Goal: Find specific page/section

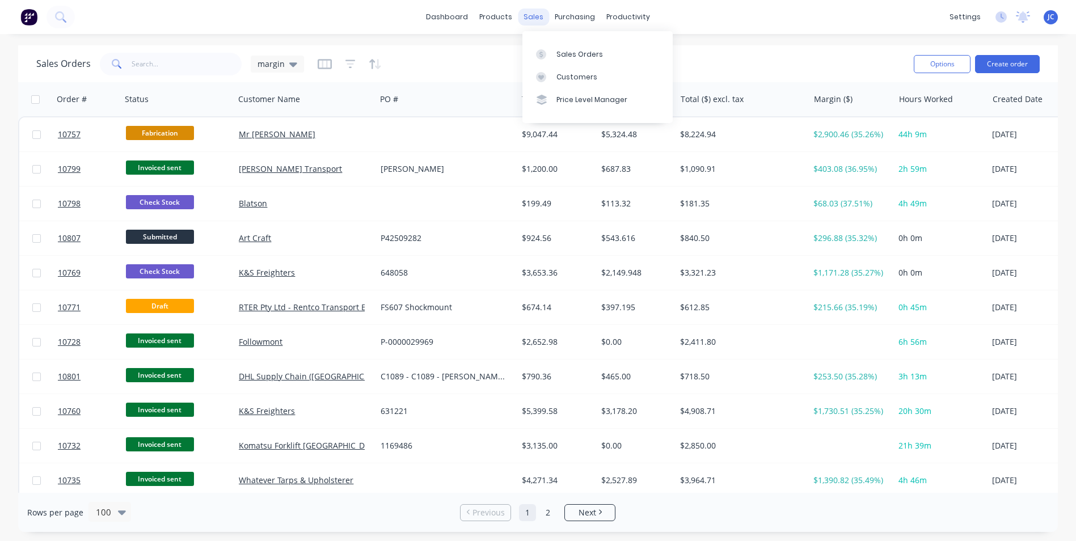
click at [529, 15] on div "dashboard products sales purchasing productivity dashboard products Product Cat…" at bounding box center [538, 17] width 1076 height 34
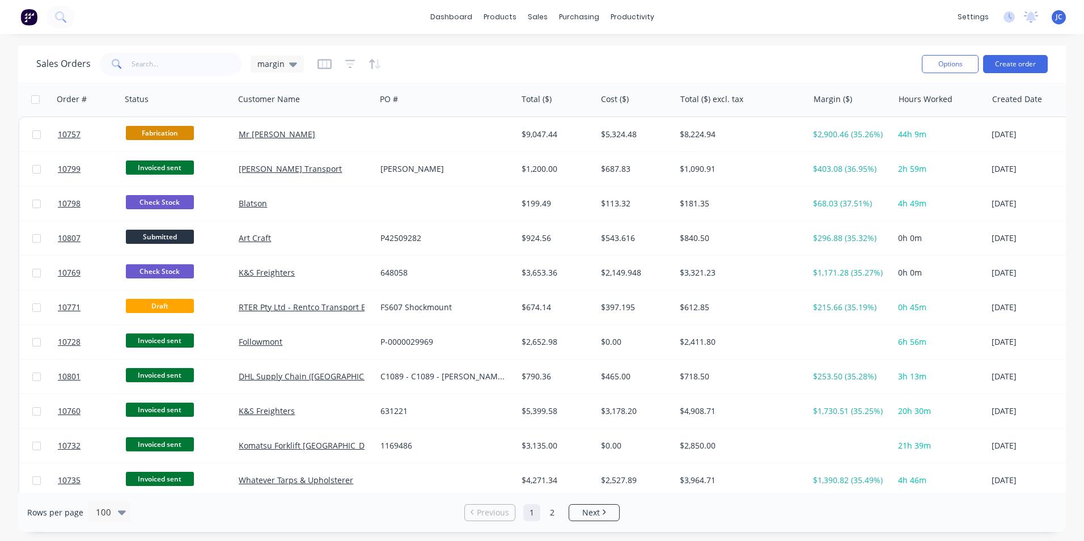
click at [31, 14] on img at bounding box center [28, 17] width 17 height 17
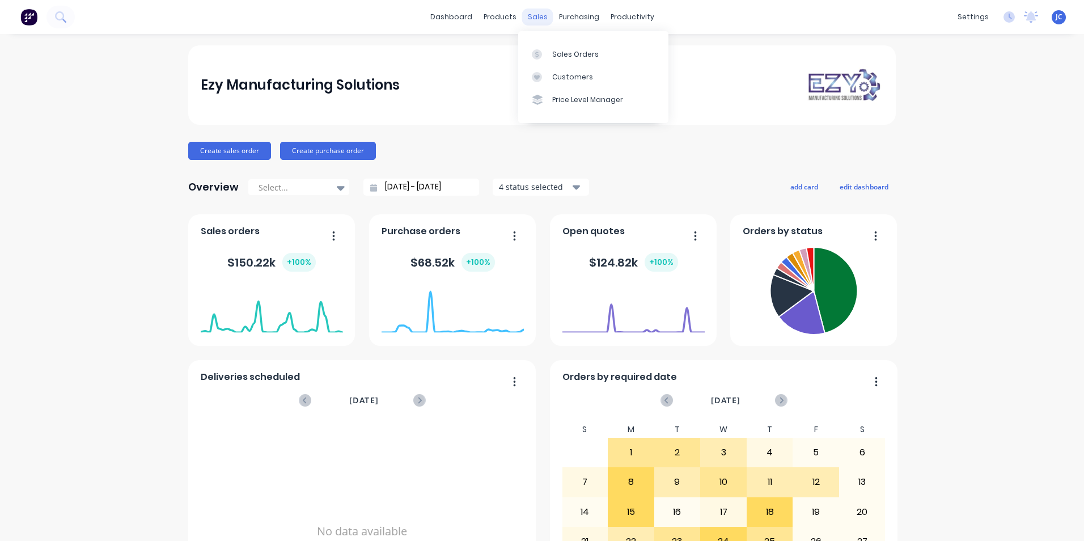
click at [522, 13] on div "sales" at bounding box center [537, 17] width 31 height 17
click at [568, 55] on div "Sales Orders" at bounding box center [575, 54] width 46 height 10
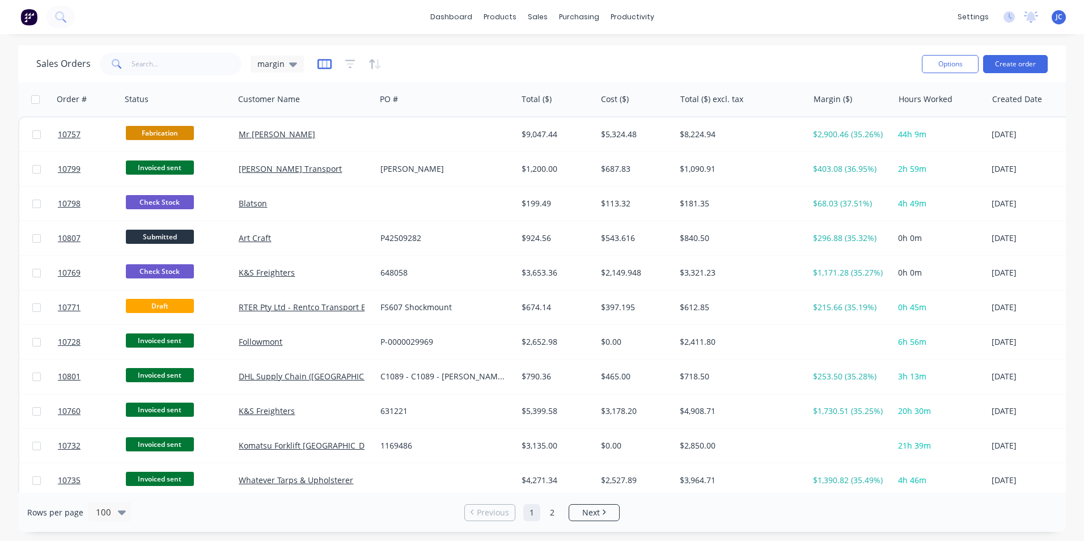
click at [323, 64] on icon "button" at bounding box center [325, 63] width 14 height 11
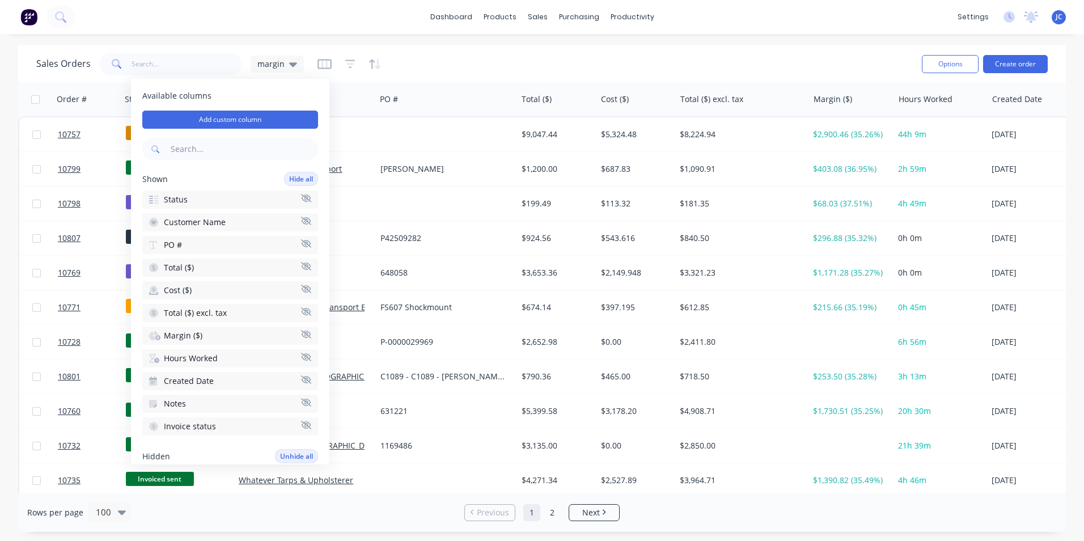
click at [188, 333] on span "Margin ($)" at bounding box center [183, 335] width 39 height 11
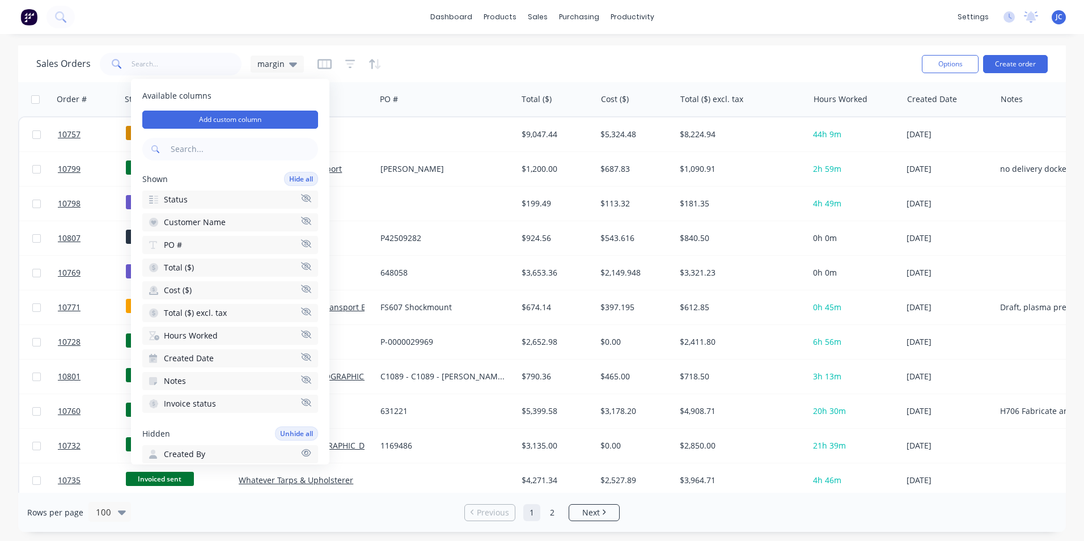
click at [503, 48] on div "Sales Orders margin Options Create order" at bounding box center [542, 63] width 1048 height 37
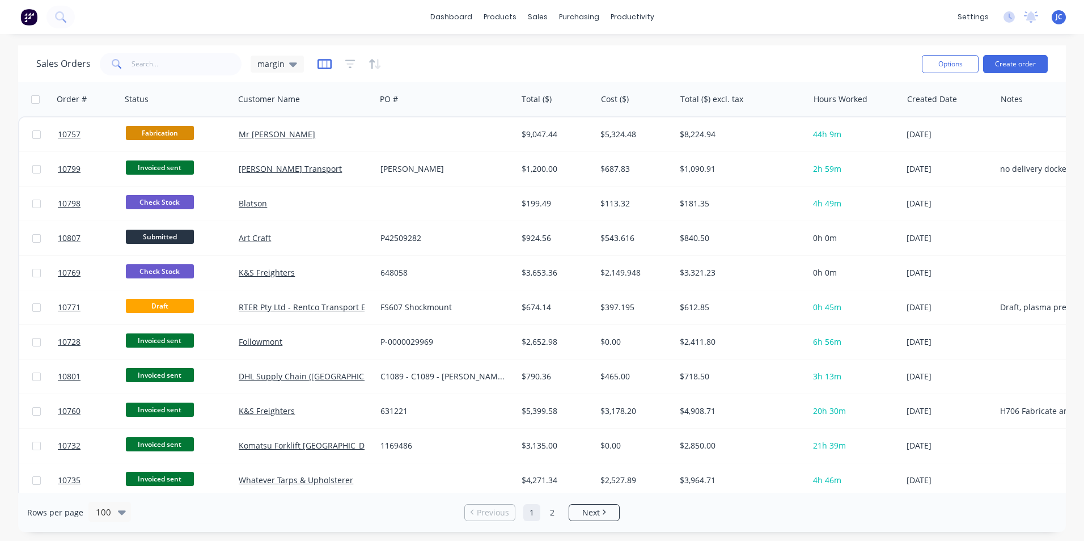
click at [321, 61] on icon "button" at bounding box center [324, 63] width 6 height 7
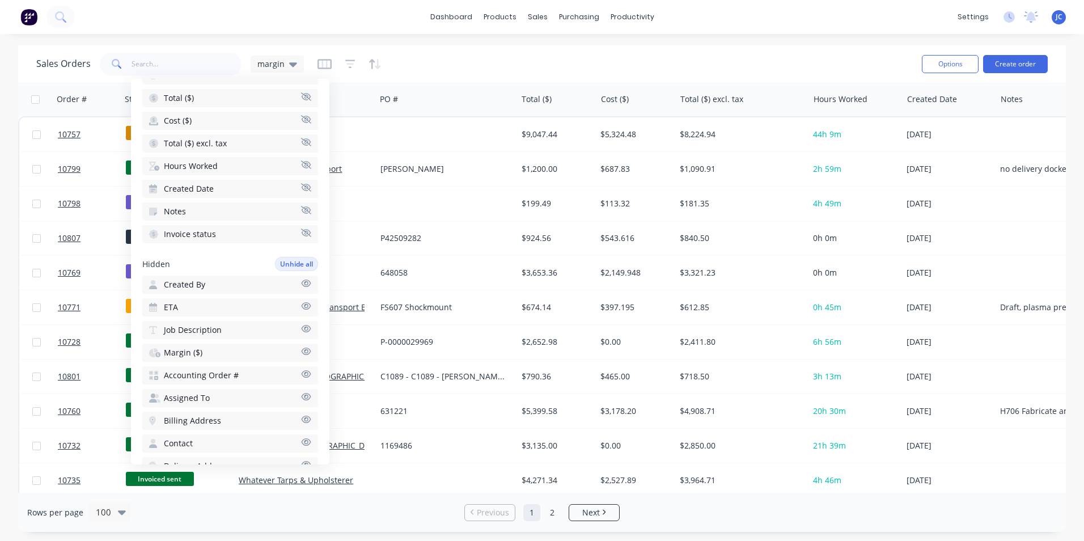
scroll to position [170, 0]
click at [301, 353] on icon "button" at bounding box center [306, 350] width 10 height 9
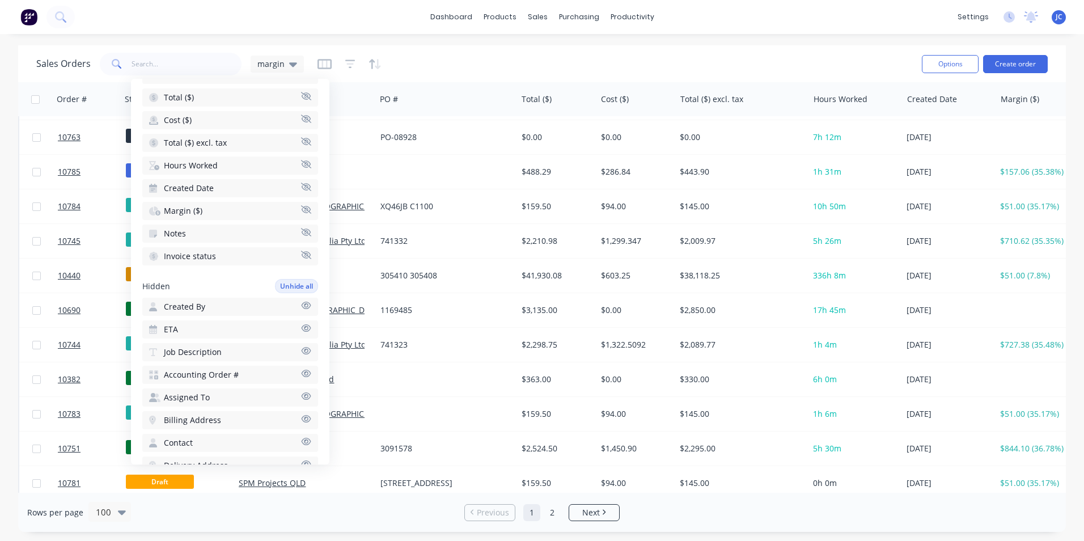
scroll to position [1418, 0]
